Goal: Information Seeking & Learning: Learn about a topic

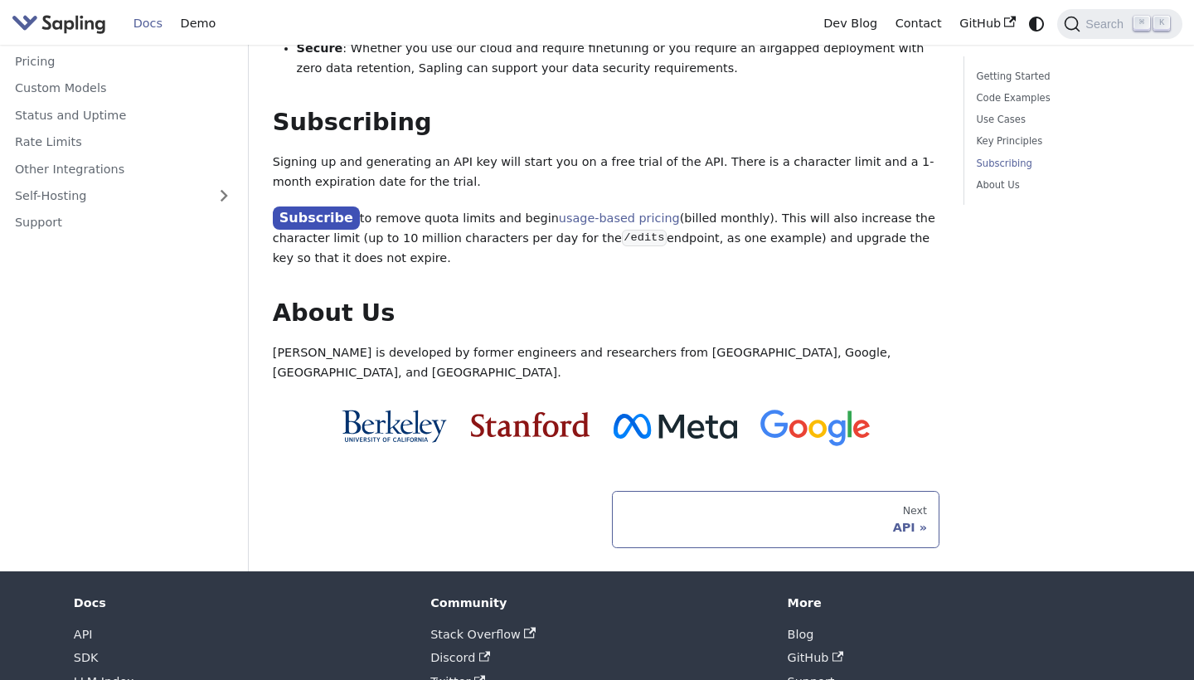
scroll to position [1343, 0]
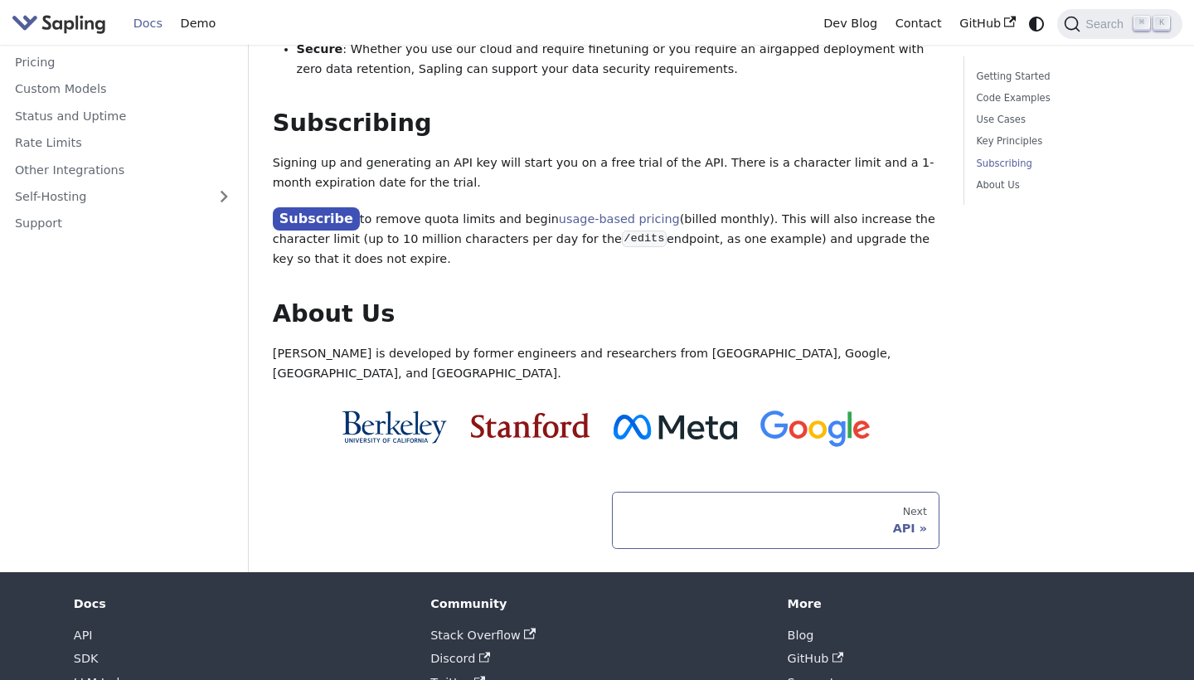
click at [728, 521] on div "API" at bounding box center [776, 528] width 302 height 15
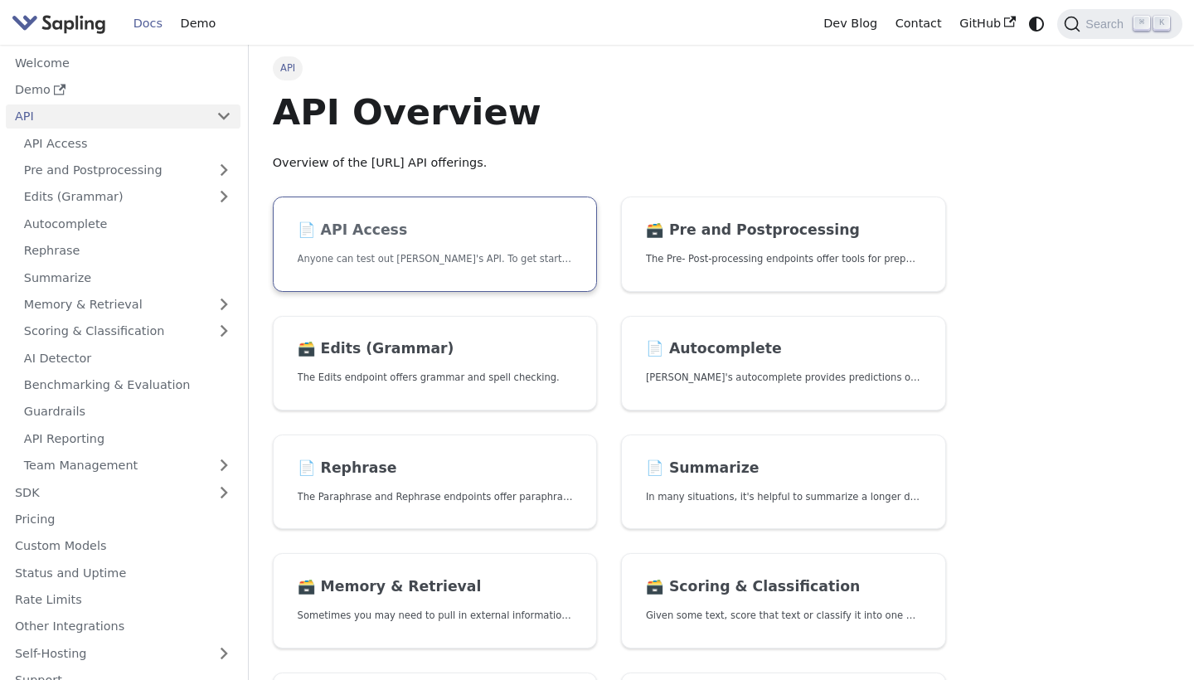
click at [448, 216] on link "📄️ API Access Anyone can test out [PERSON_NAME]'s API. To get started with the …" at bounding box center [435, 244] width 325 height 95
